Goal: Check status

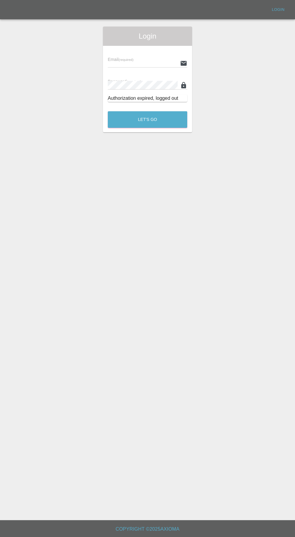
click at [148, 63] on input "text" at bounding box center [143, 63] width 70 height 9
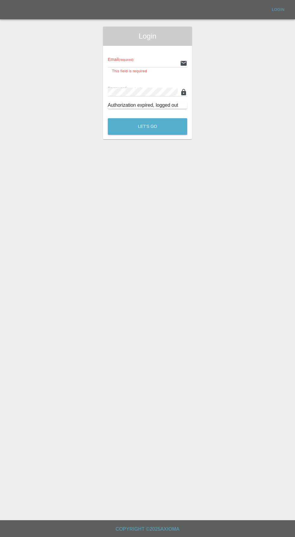
type input "[EMAIL_ADDRESS][DOMAIN_NAME]"
click at [108, 118] on button "Let's Go" at bounding box center [148, 126] width 80 height 17
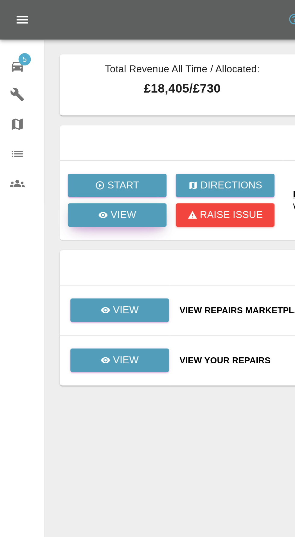
click at [58, 107] on p "View" at bounding box center [60, 104] width 13 height 7
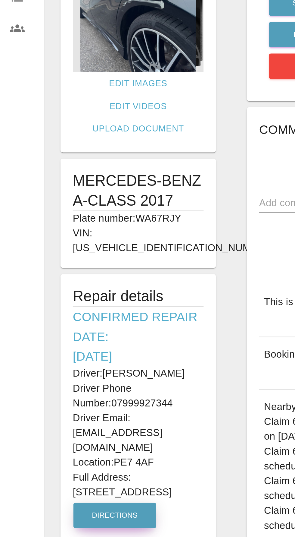
click at [64, 321] on button "Directions" at bounding box center [56, 327] width 40 height 12
